Goal: Transaction & Acquisition: Purchase product/service

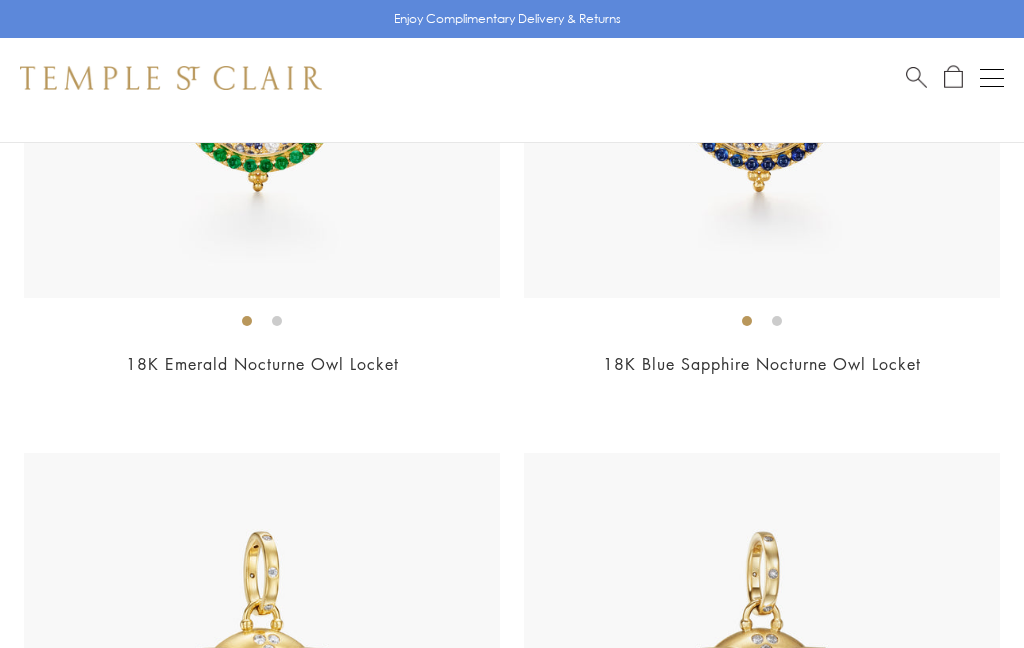
scroll to position [1300, 0]
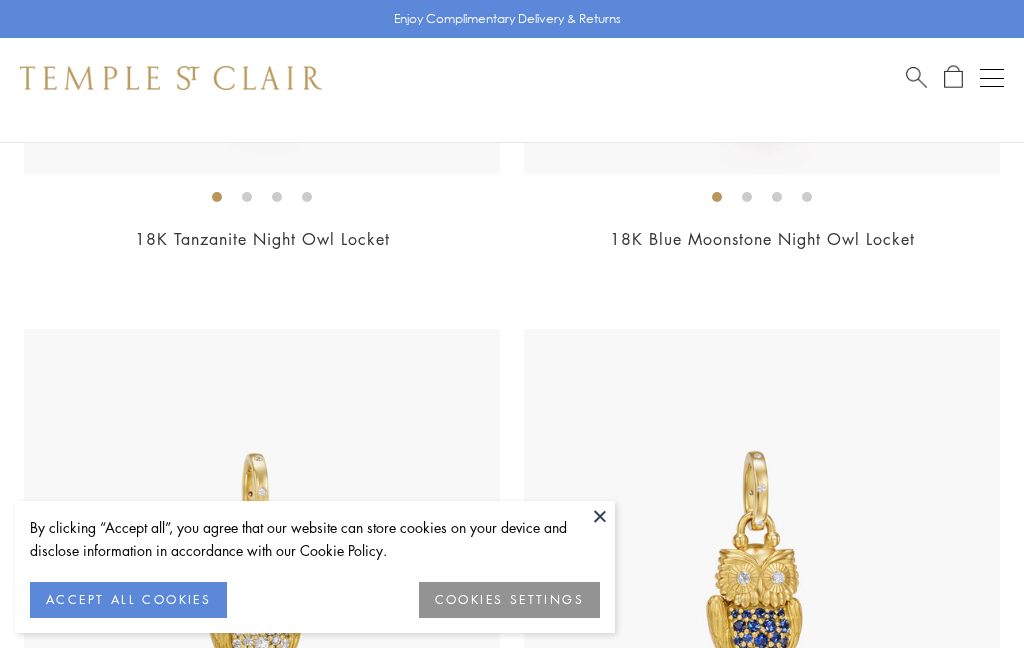
click at [165, 618] on button "ACCEPT ALL COOKIES" at bounding box center [128, 600] width 197 height 36
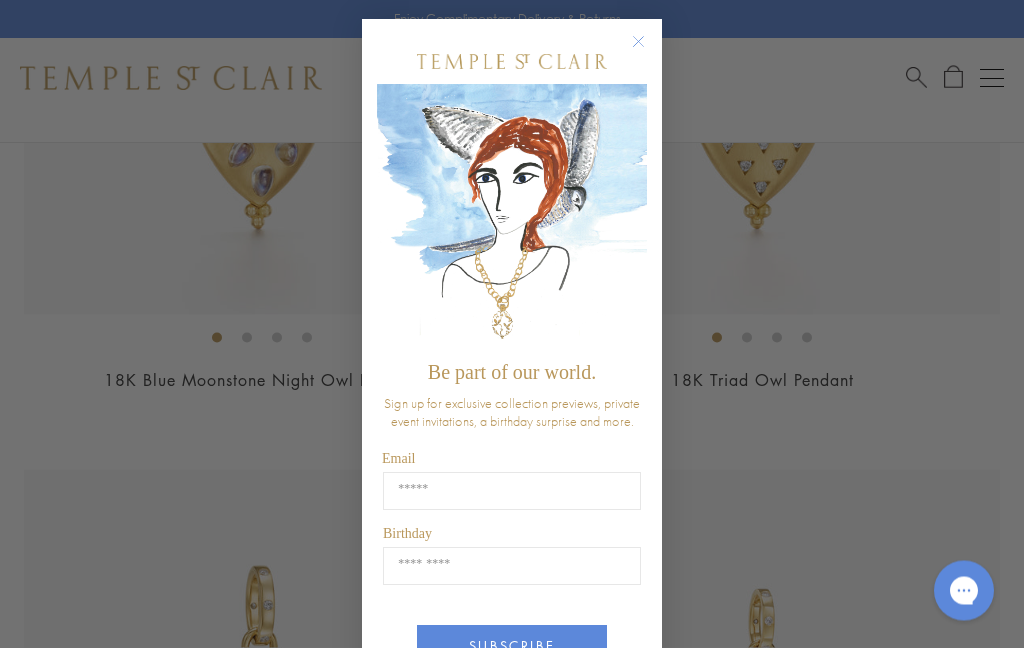
scroll to position [2422, 0]
click at [640, 53] on circle "Close dialog" at bounding box center [639, 43] width 24 height 24
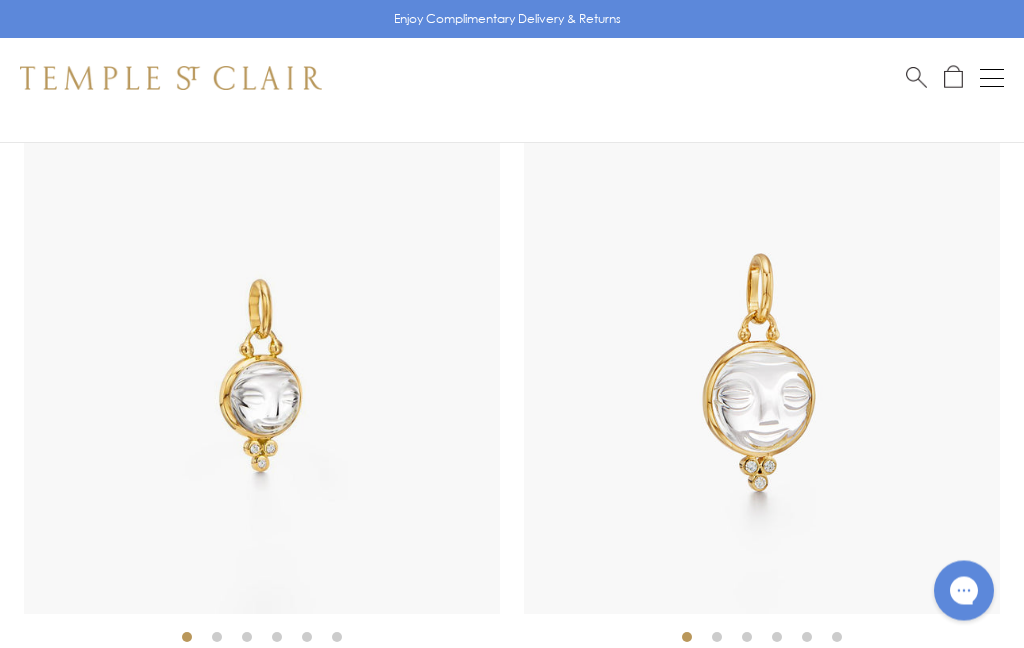
scroll to position [7168, 0]
click at [273, 395] on img at bounding box center [262, 376] width 476 height 476
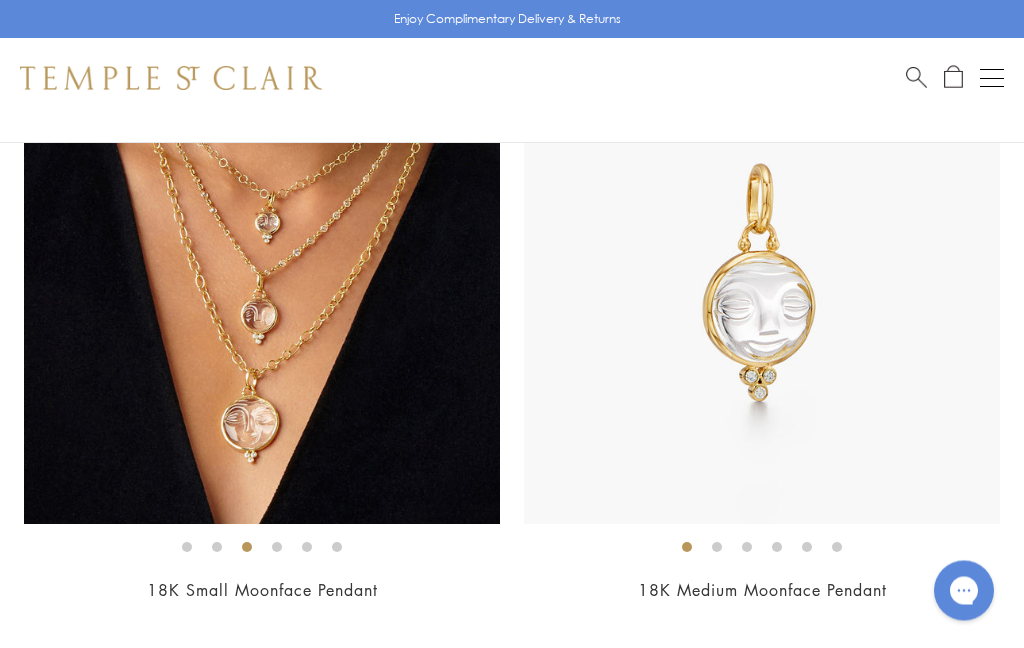
scroll to position [7260, 0]
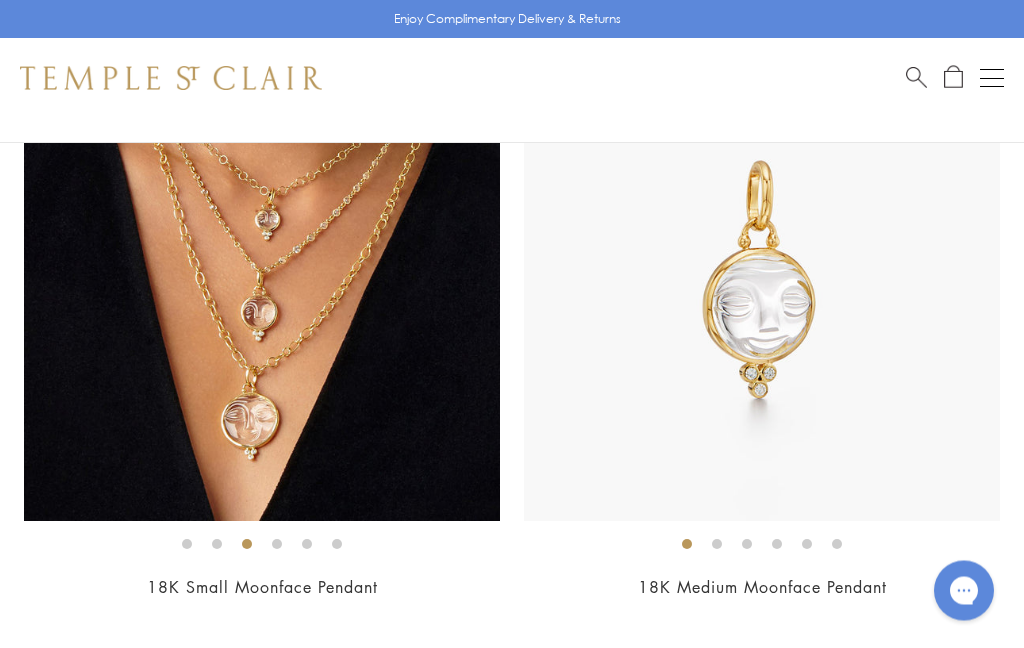
click at [774, 334] on img at bounding box center [762, 284] width 476 height 476
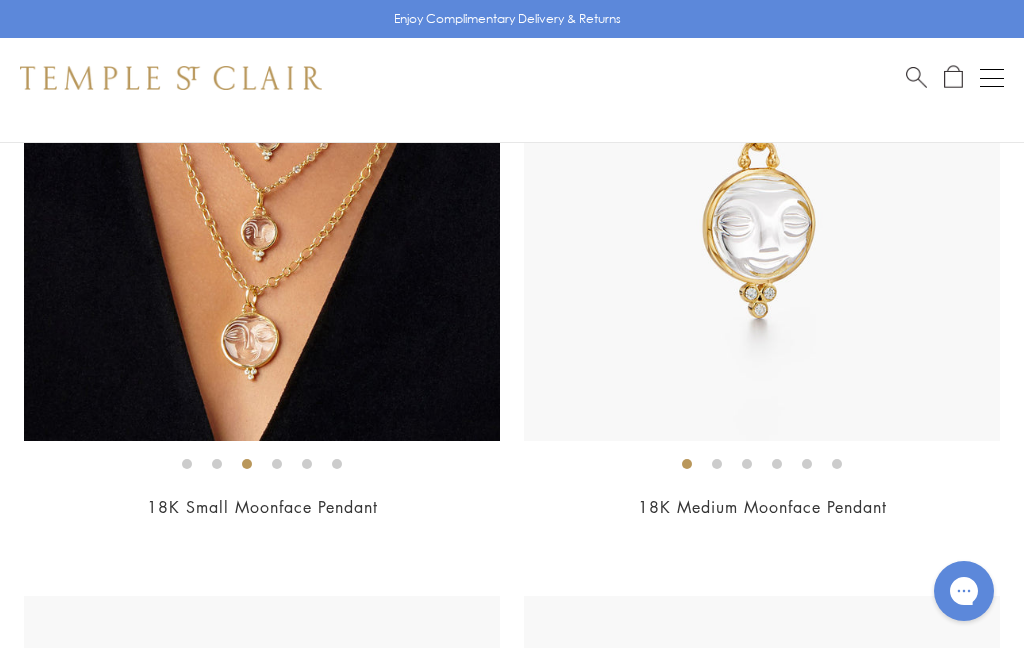
click at [1001, 69] on div "Open navigation" at bounding box center [992, 69] width 24 height 1
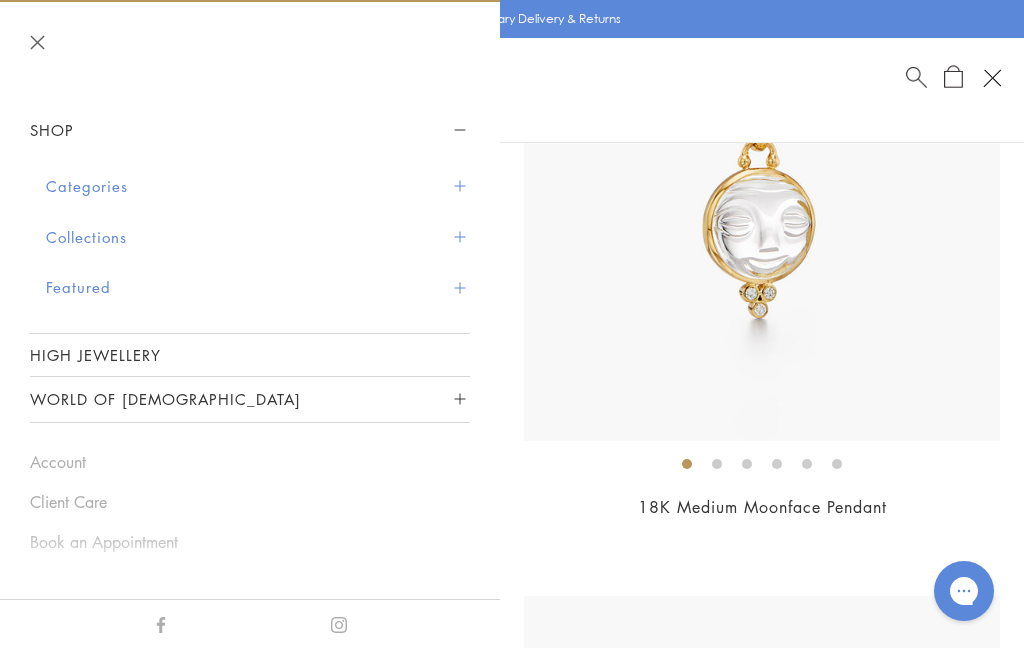
click at [106, 194] on button "Categories" at bounding box center [258, 186] width 424 height 51
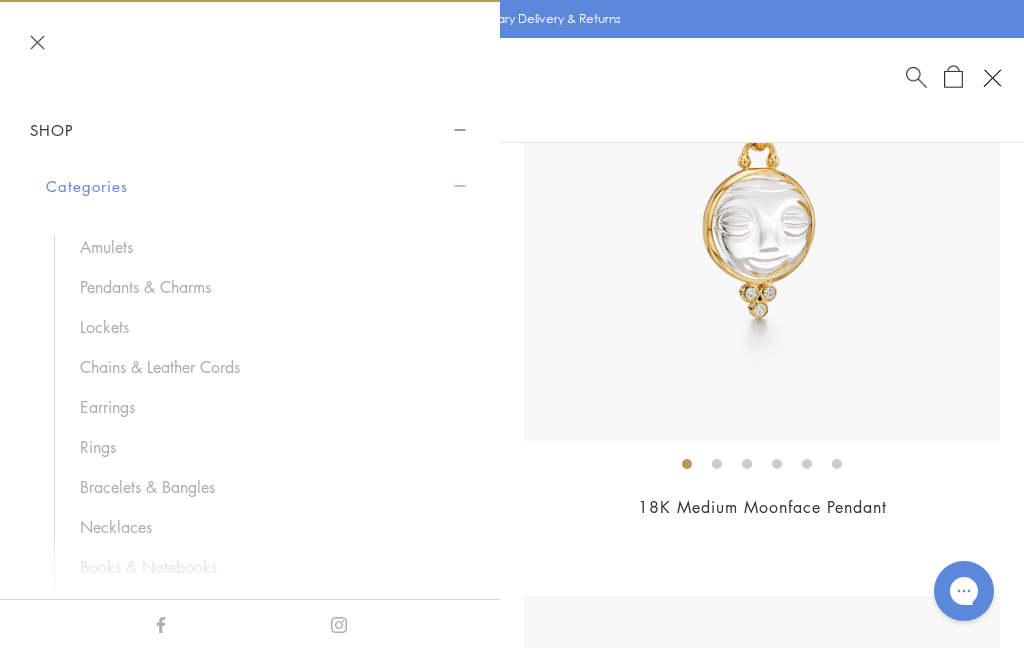
click at [224, 375] on link "Chains & Leather Cords" at bounding box center [265, 367] width 370 height 22
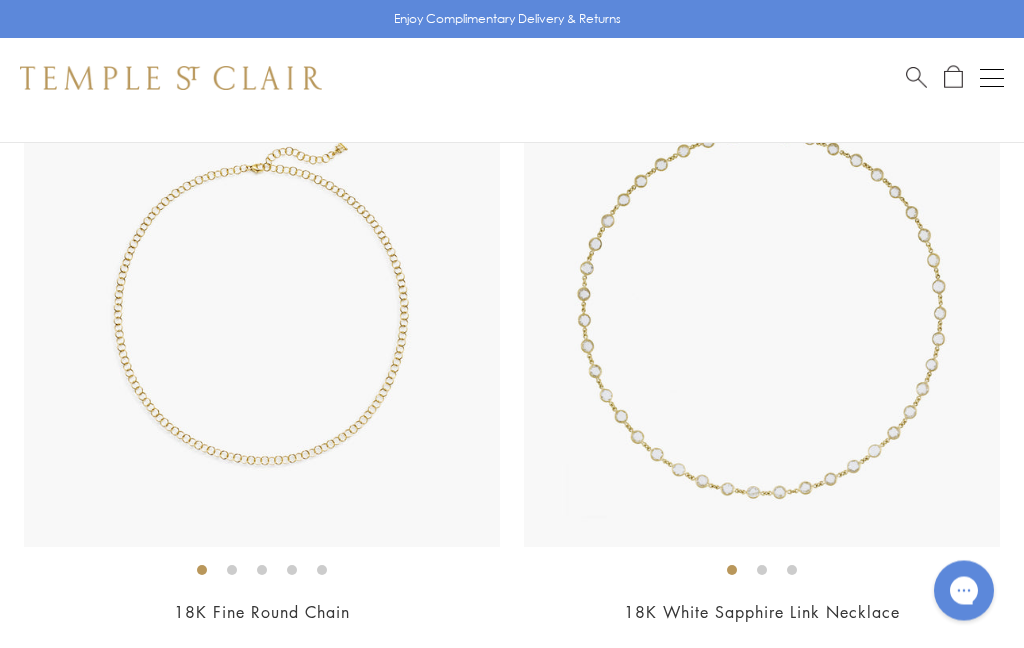
scroll to position [2819, 0]
click at [382, 452] on img at bounding box center [262, 309] width 476 height 476
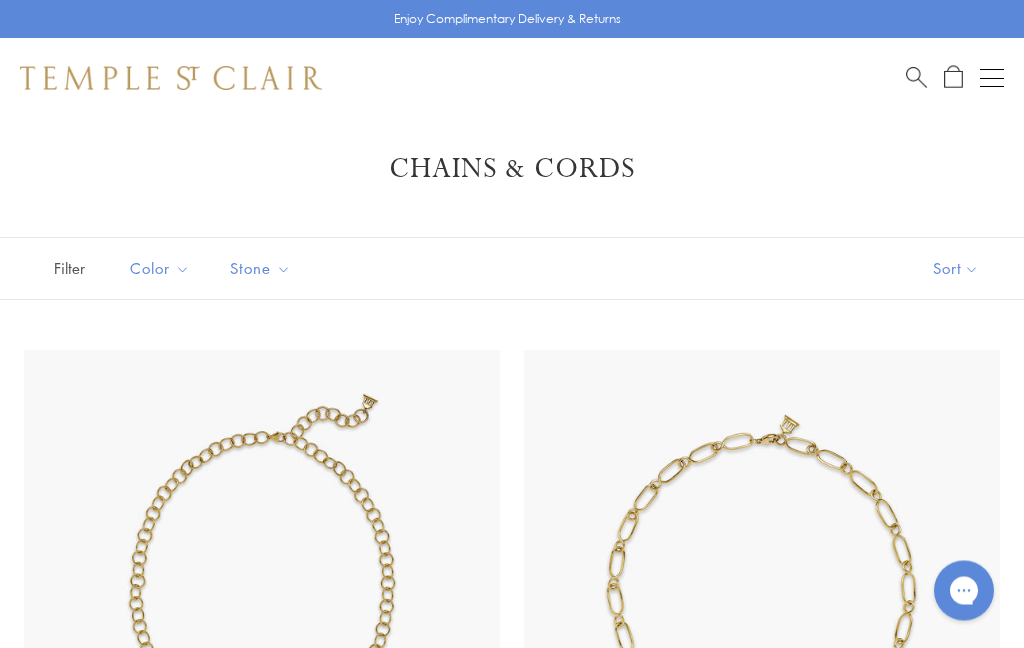
scroll to position [0, 0]
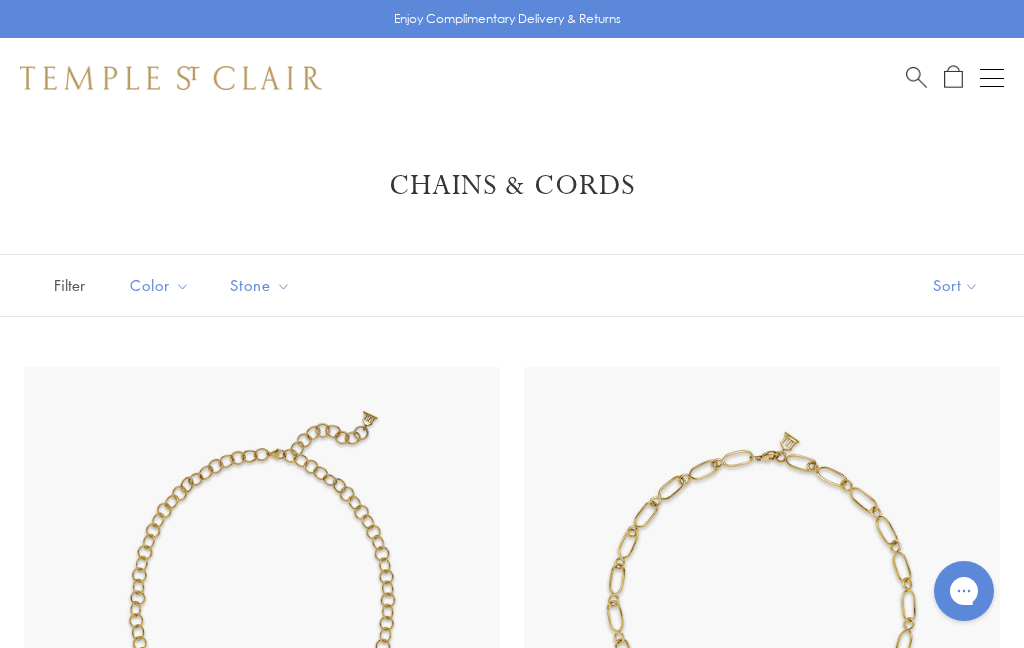
click at [944, 283] on button "Sort" at bounding box center [956, 285] width 136 height 61
click at [951, 285] on button "Sort" at bounding box center [956, 285] width 136 height 61
click at [921, 440] on button "Price, low to high" at bounding box center [922, 426] width 203 height 49
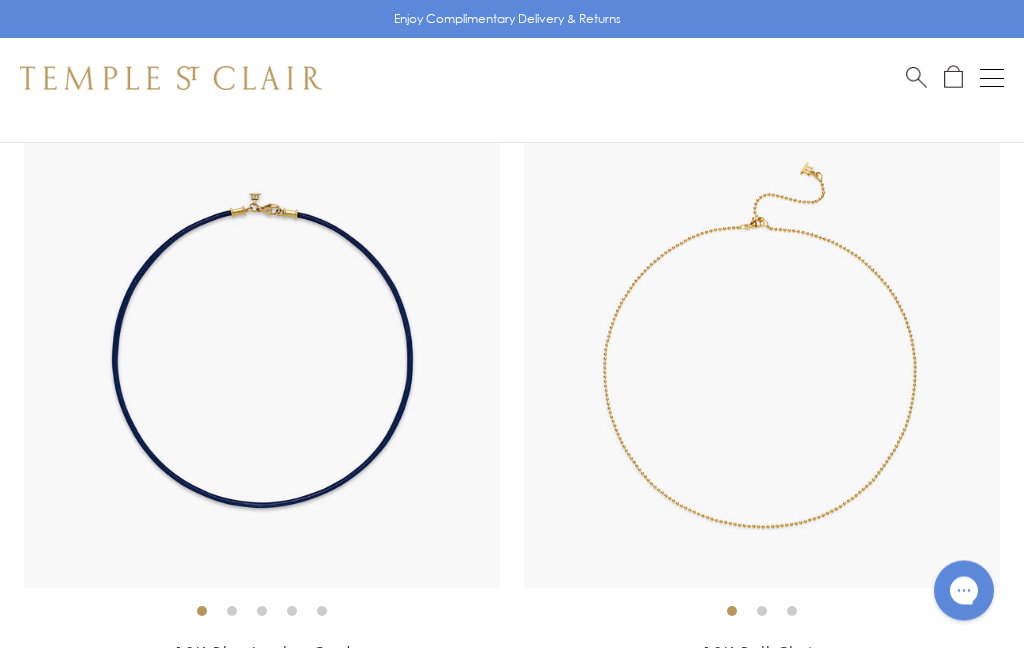
scroll to position [1517, 0]
click at [904, 448] on img at bounding box center [762, 350] width 476 height 476
